Goal: Transaction & Acquisition: Download file/media

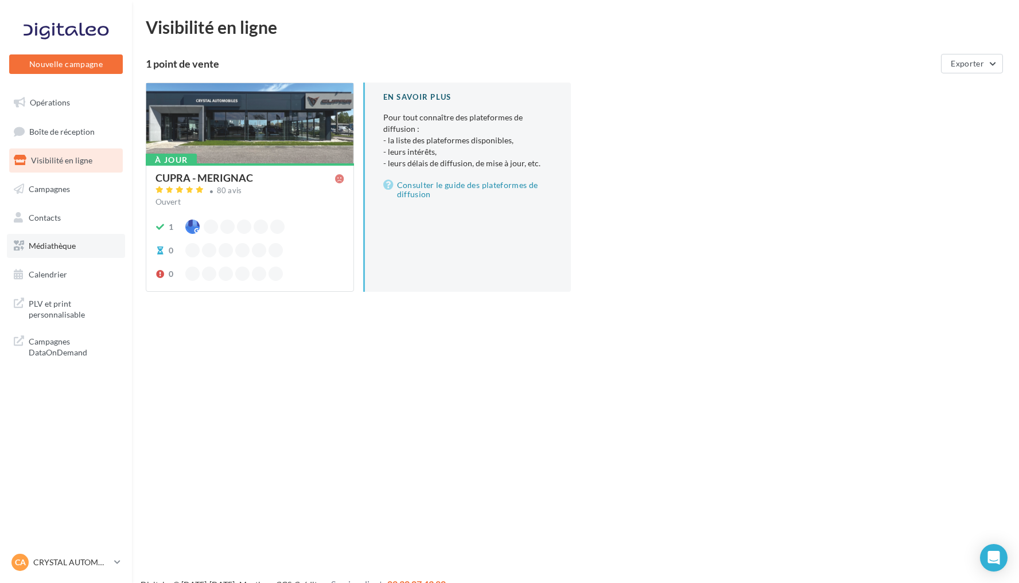
click at [62, 254] on link "Médiathèque" at bounding box center [66, 246] width 118 height 24
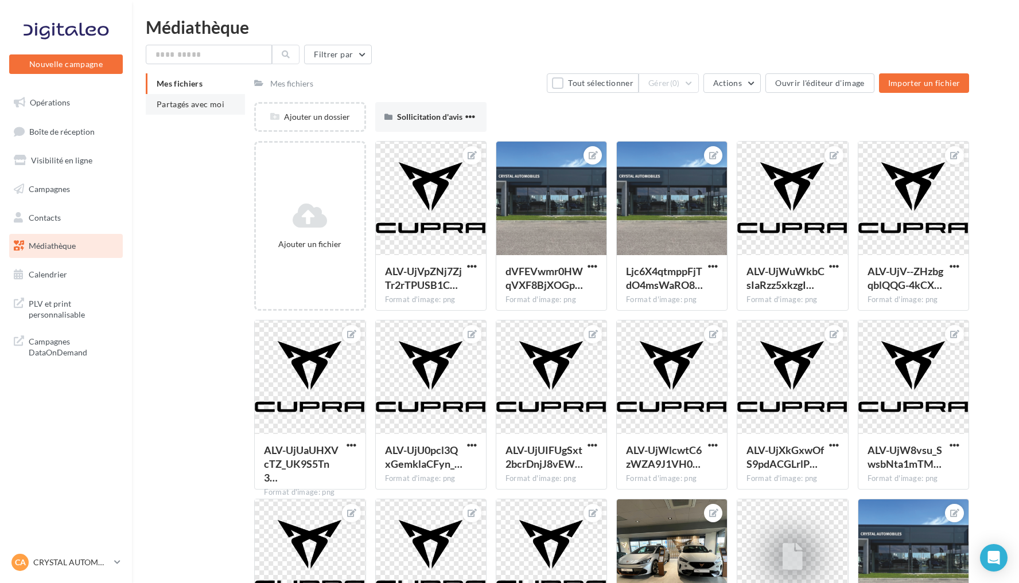
click at [187, 99] on li "Partagés avec moi" at bounding box center [195, 104] width 99 height 21
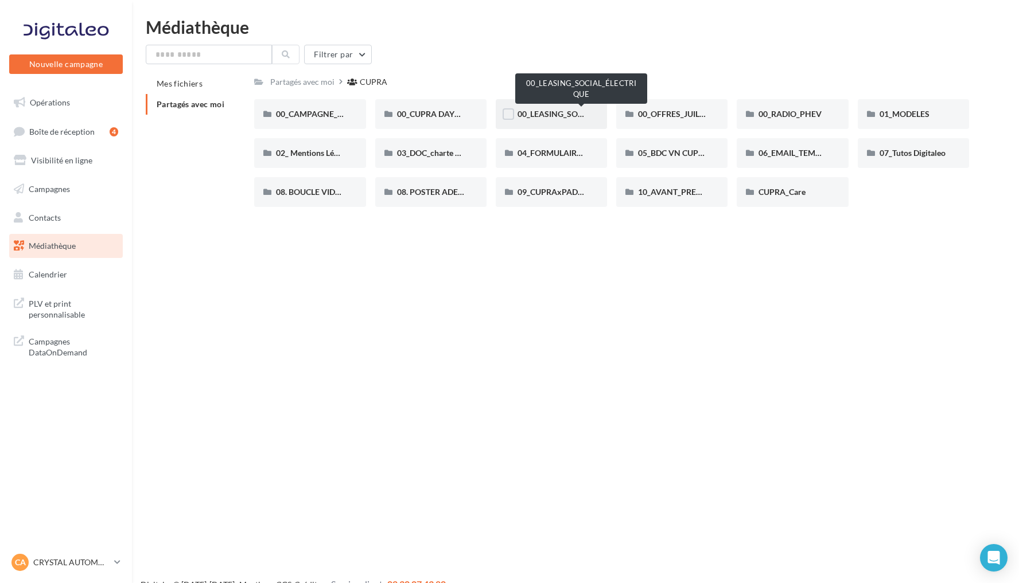
click at [561, 110] on span "00_LEASING_SOCIAL_ÉLECTRIQUE" at bounding box center [581, 114] width 128 height 10
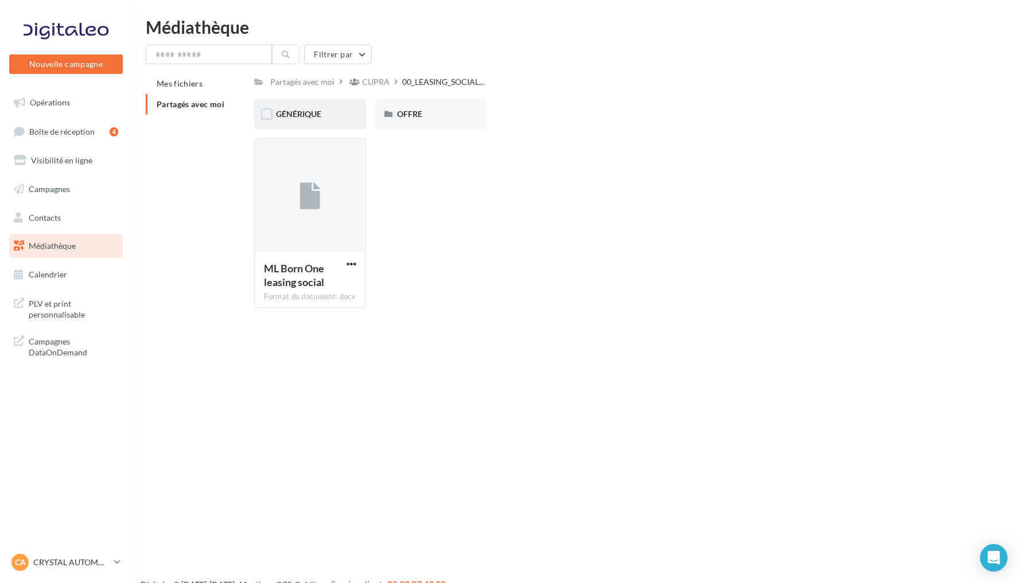
click at [330, 116] on div "GÉNÉRIQUE" at bounding box center [310, 113] width 68 height 11
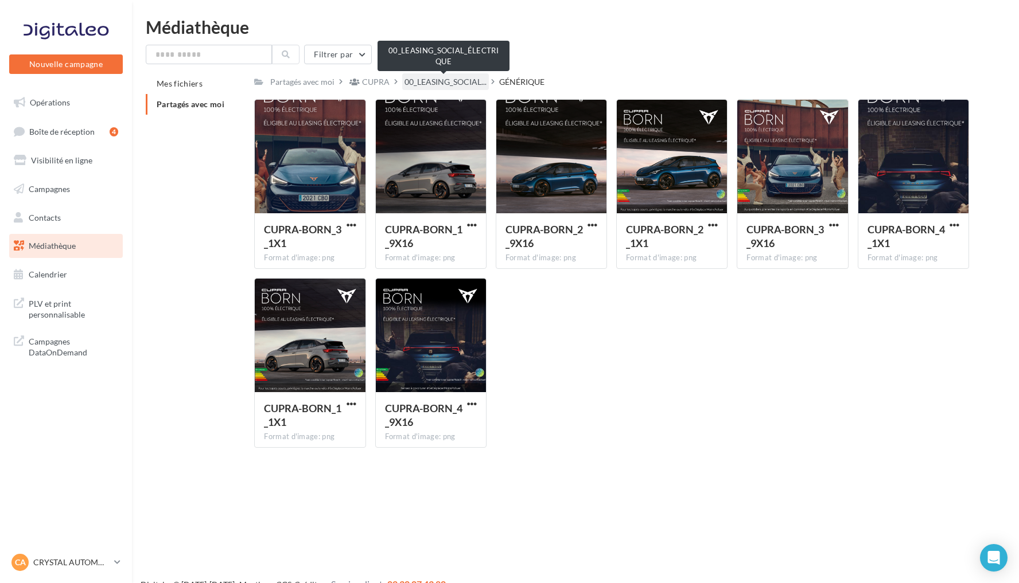
click at [462, 83] on span "00_LEASING_SOCIAL..." at bounding box center [445, 81] width 82 height 11
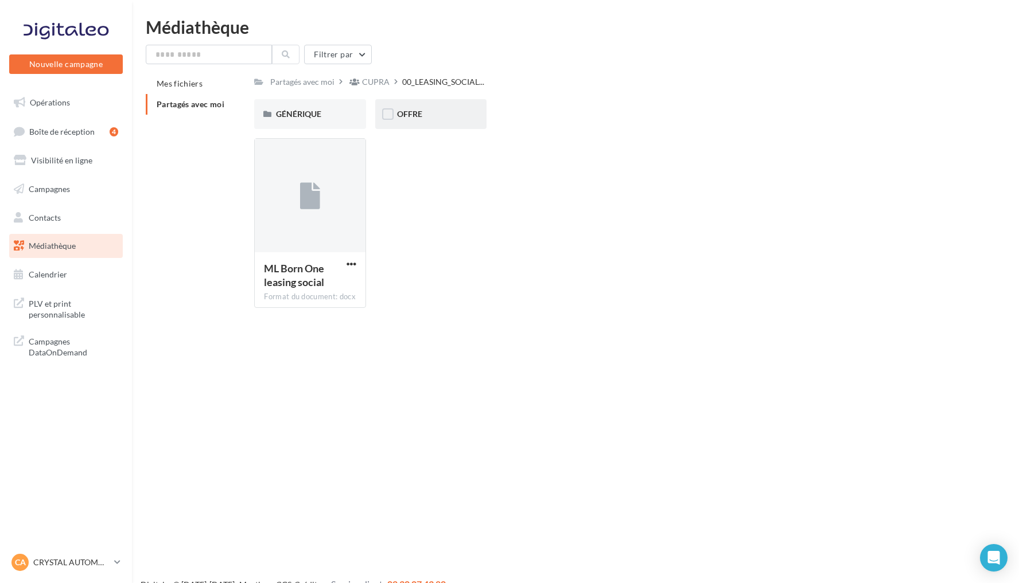
click at [430, 114] on div "OFFRE" at bounding box center [431, 113] width 68 height 11
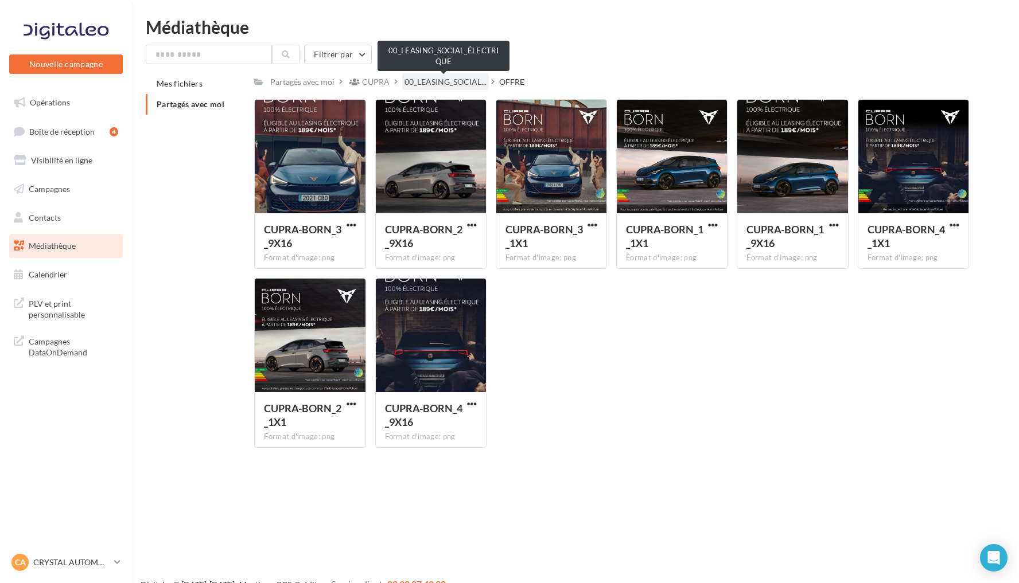
click at [478, 80] on span "00_LEASING_SOCIAL..." at bounding box center [445, 81] width 82 height 11
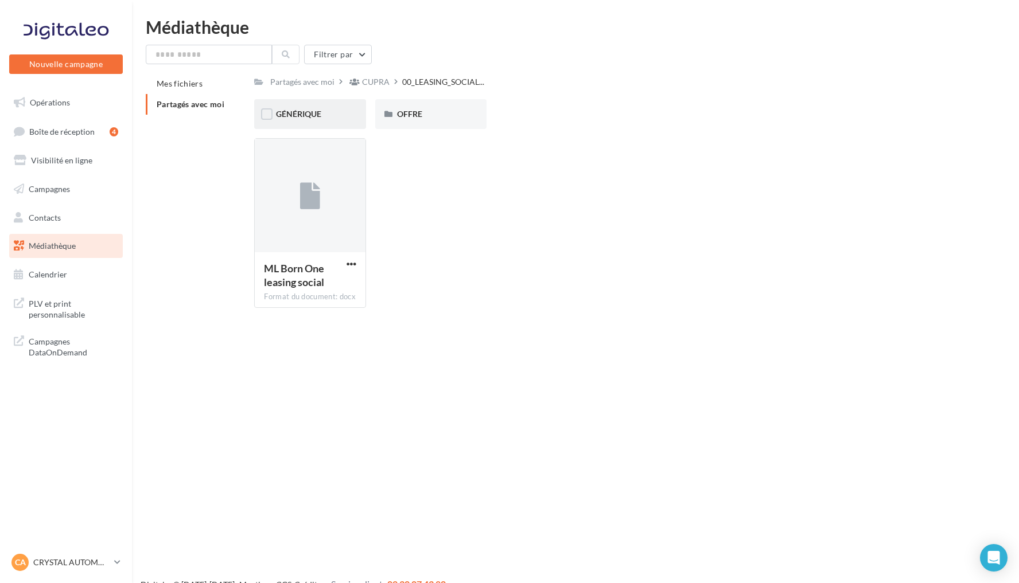
click at [309, 114] on span "GÉNÉRIQUE" at bounding box center [298, 114] width 45 height 10
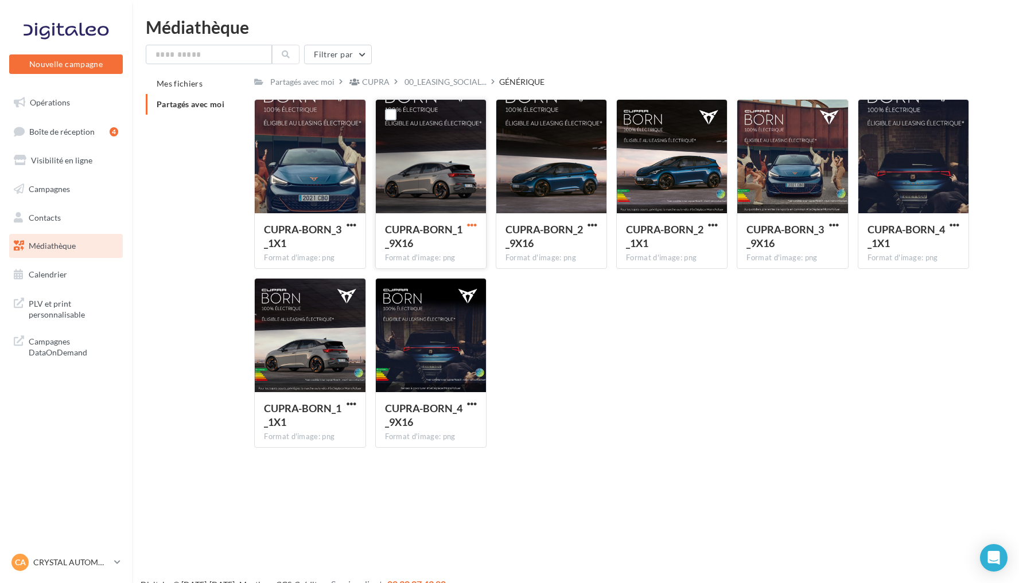
click at [470, 221] on span "button" at bounding box center [472, 225] width 10 height 10
click at [447, 245] on button "Télécharger" at bounding box center [421, 248] width 115 height 30
click at [445, 40] on div "Médiathèque Filtrer par Mes fichiers Partagés avec moi Partagés avec moi CUPRA …" at bounding box center [575, 237] width 887 height 439
click at [716, 228] on span "button" at bounding box center [713, 225] width 10 height 10
click at [672, 258] on button "Télécharger" at bounding box center [662, 248] width 115 height 30
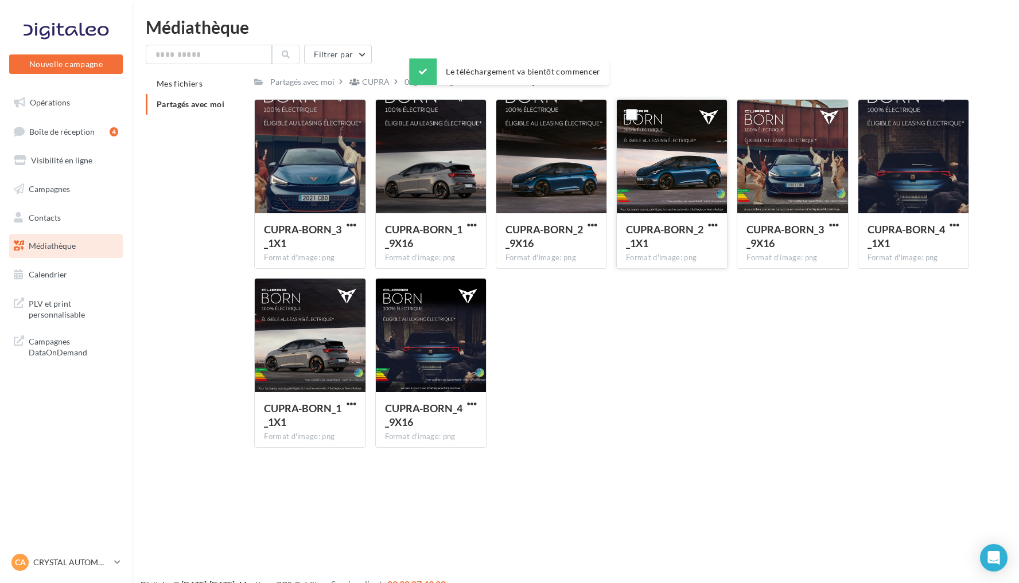
click at [544, 31] on div "Médiathèque" at bounding box center [575, 26] width 859 height 17
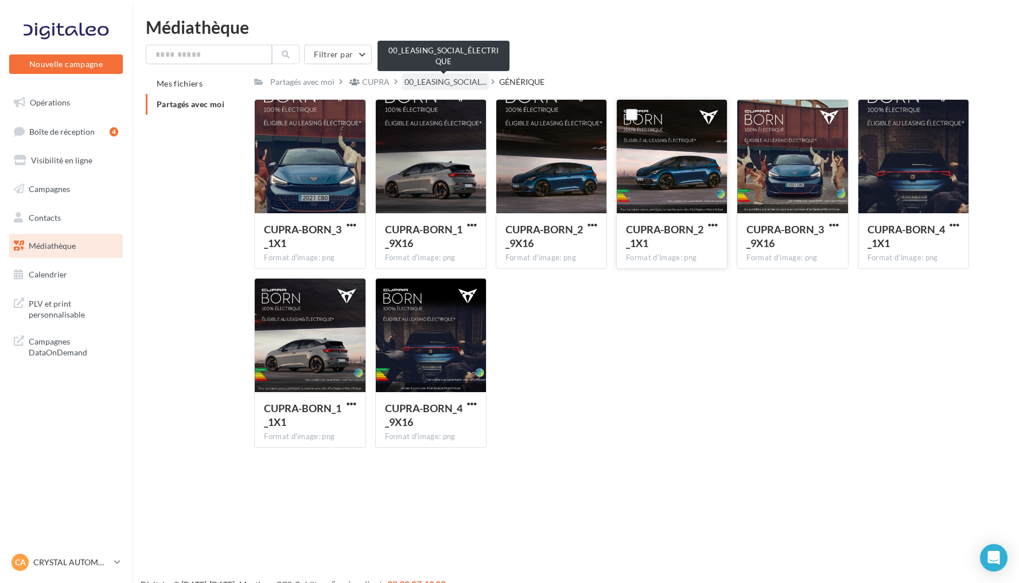
click at [458, 85] on span "00_LEASING_SOCIAL..." at bounding box center [445, 81] width 82 height 11
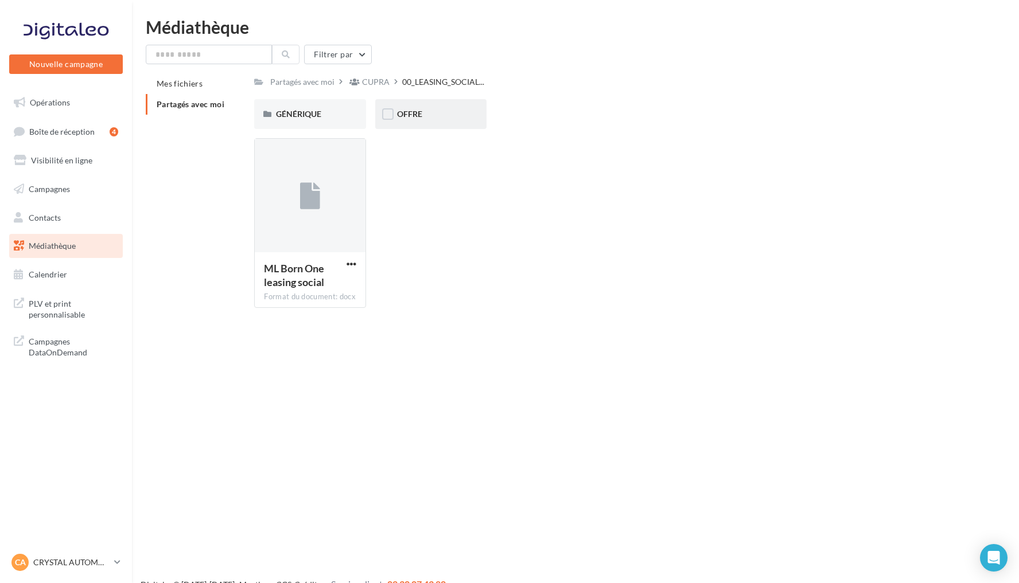
click at [457, 112] on div "OFFRE" at bounding box center [431, 113] width 68 height 11
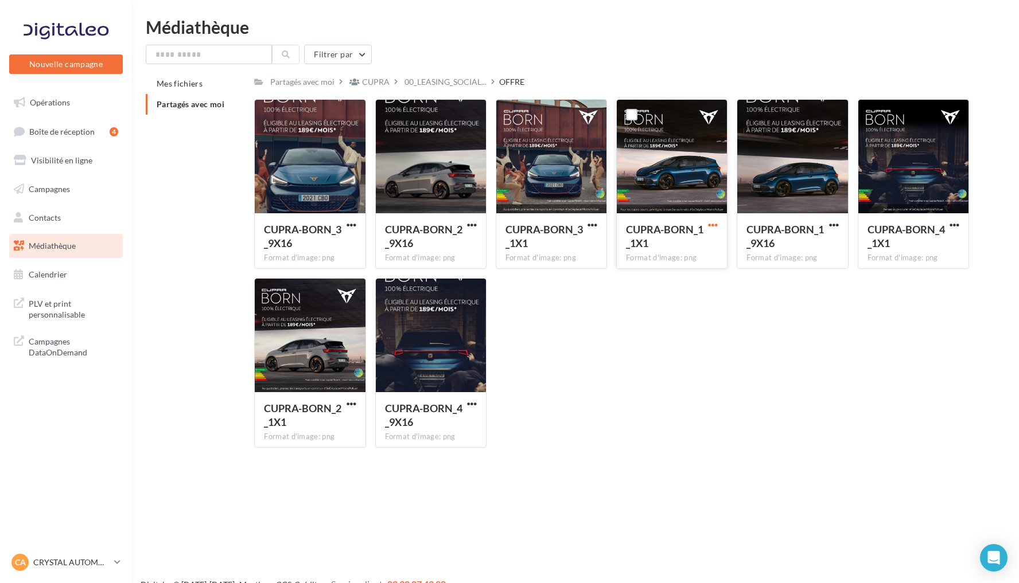
click at [712, 227] on span "button" at bounding box center [713, 225] width 10 height 10
click at [669, 256] on button "Télécharger" at bounding box center [662, 248] width 115 height 30
click at [472, 227] on span "button" at bounding box center [472, 225] width 10 height 10
click at [350, 403] on span "button" at bounding box center [351, 404] width 10 height 10
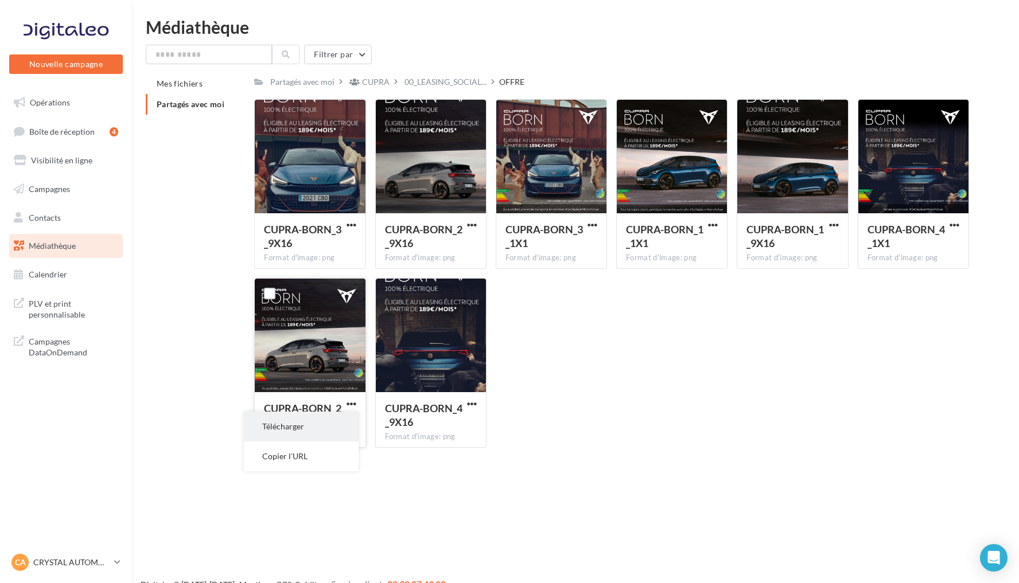
click at [313, 425] on button "Télécharger" at bounding box center [301, 427] width 115 height 30
click at [219, 52] on input "text" at bounding box center [209, 55] width 126 height 20
type input "*"
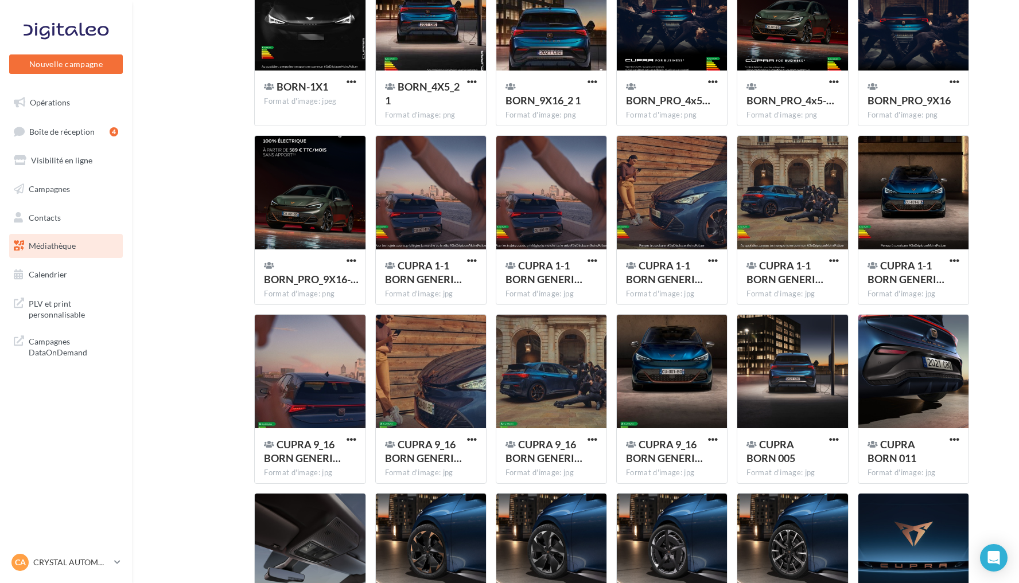
scroll to position [185, 0]
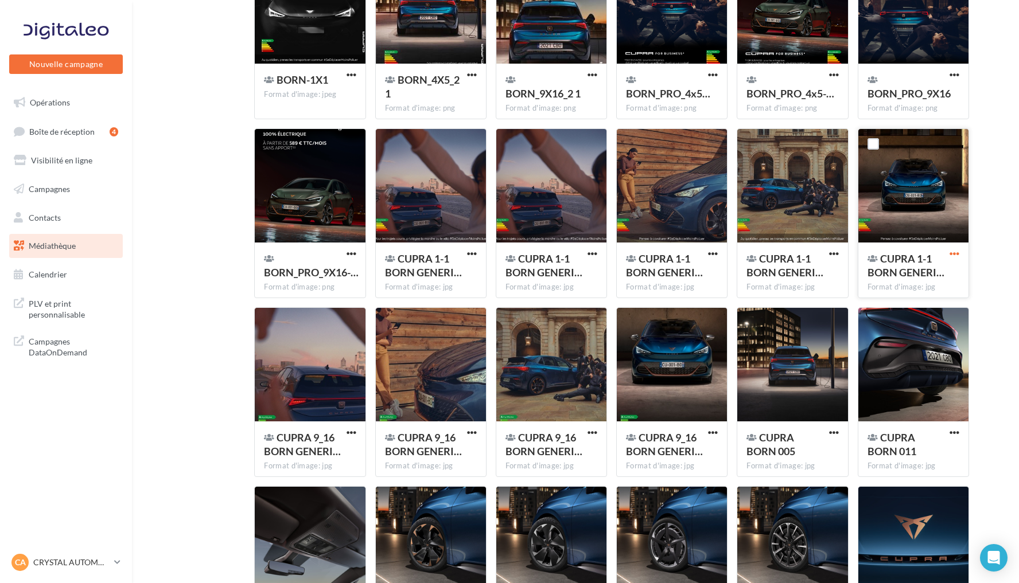
type input "****"
click at [954, 254] on span "button" at bounding box center [954, 254] width 10 height 10
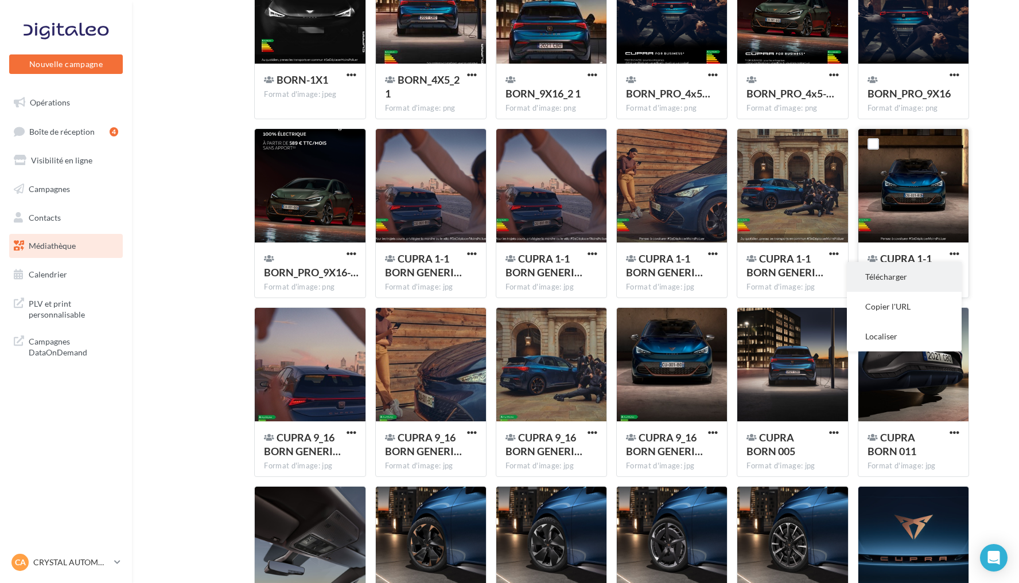
click at [905, 283] on button "Télécharger" at bounding box center [904, 277] width 115 height 30
